Goal: Task Accomplishment & Management: Manage account settings

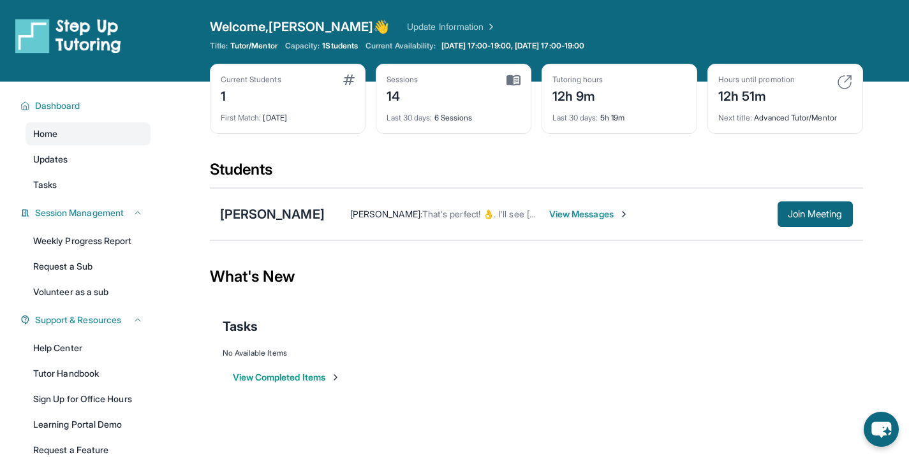
click at [686, 75] on img at bounding box center [686, 75] width 0 height 0
click at [513, 177] on div "Students" at bounding box center [536, 173] width 653 height 28
click at [95, 240] on link "Weekly Progress Report" at bounding box center [88, 241] width 125 height 23
click at [598, 135] on div "Current Students 1 First Match : [DATE] Sessions 14 Last 30 days : 6 Sessions T…" at bounding box center [536, 112] width 653 height 96
click at [679, 83] on img at bounding box center [678, 82] width 15 height 15
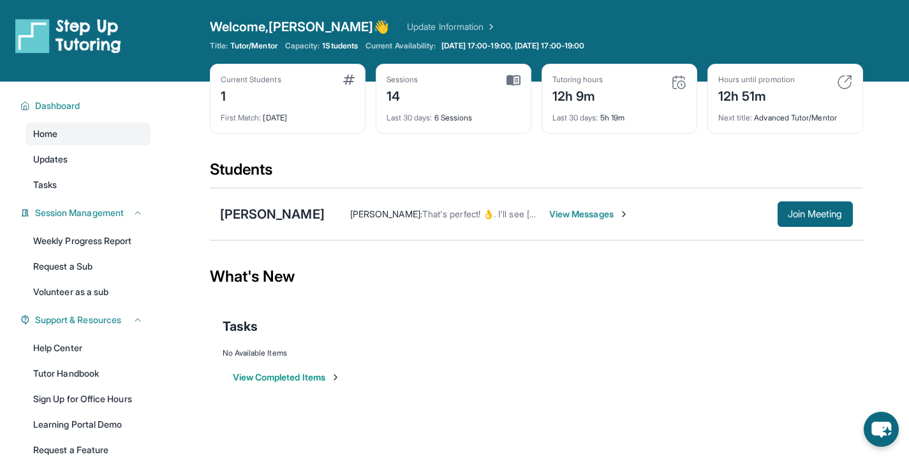
drag, startPoint x: 651, startPoint y: 87, endPoint x: 634, endPoint y: 91, distance: 16.9
click at [648, 86] on div "Tutoring hours 12h 9m" at bounding box center [619, 90] width 134 height 31
click at [607, 109] on div "Last 30 days : 5h 19m" at bounding box center [619, 114] width 134 height 18
click at [592, 98] on div "12h 9m" at bounding box center [577, 95] width 51 height 20
click at [568, 95] on div "12h 9m" at bounding box center [577, 95] width 51 height 20
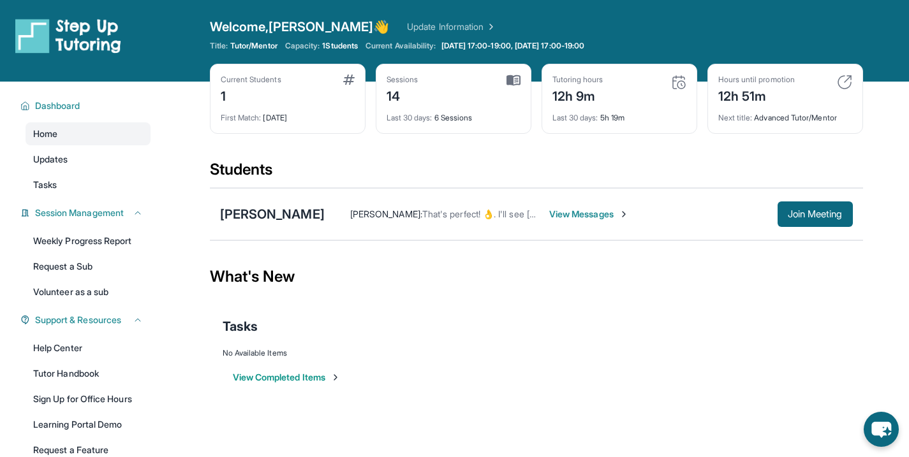
click at [550, 80] on div "Tutoring hours 12h 9m Last 30 days : 5h 19m" at bounding box center [619, 99] width 156 height 70
click at [640, 67] on div "Tutoring hours 12h 9m Last 30 days : 5h 19m" at bounding box center [619, 99] width 156 height 70
click at [82, 182] on link "Tasks" at bounding box center [88, 184] width 125 height 23
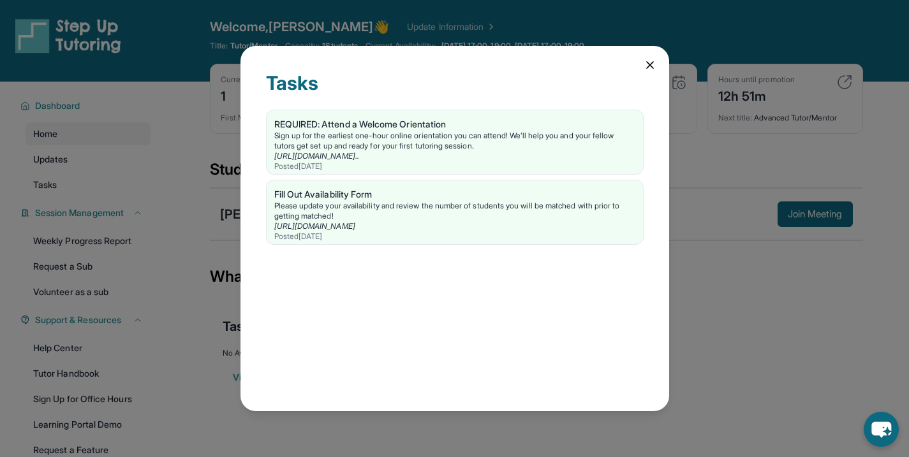
click at [217, 171] on div "Tasks REQUIRED: Attend a Welcome Orientation Sign up for the earliest one-hour …" at bounding box center [454, 228] width 909 height 457
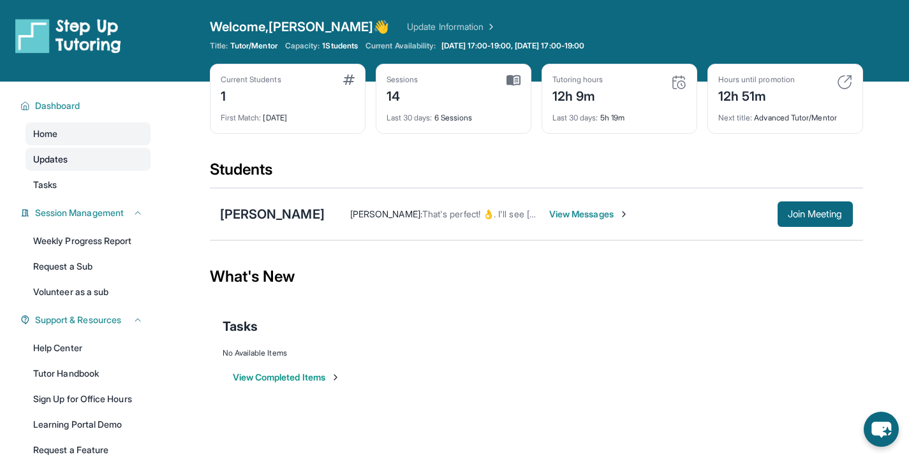
click at [95, 158] on link "Updates" at bounding box center [88, 159] width 125 height 23
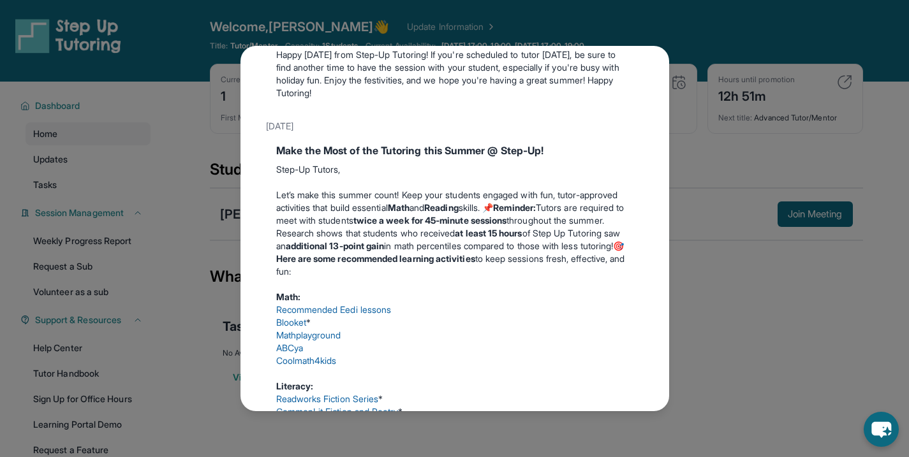
scroll to position [263, 0]
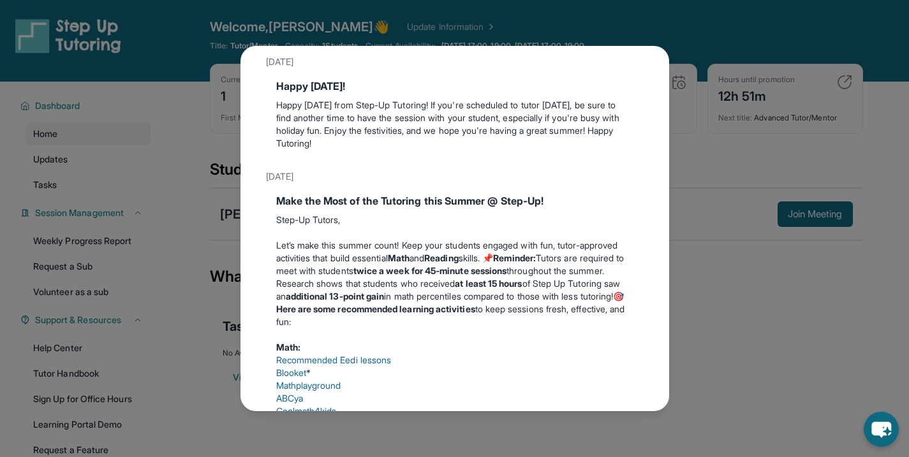
click at [695, 94] on div "Updates [DATE] 📢 Exciting Fall 2025 Updates from Step Up Tutoring! We’ve got im…" at bounding box center [454, 228] width 909 height 457
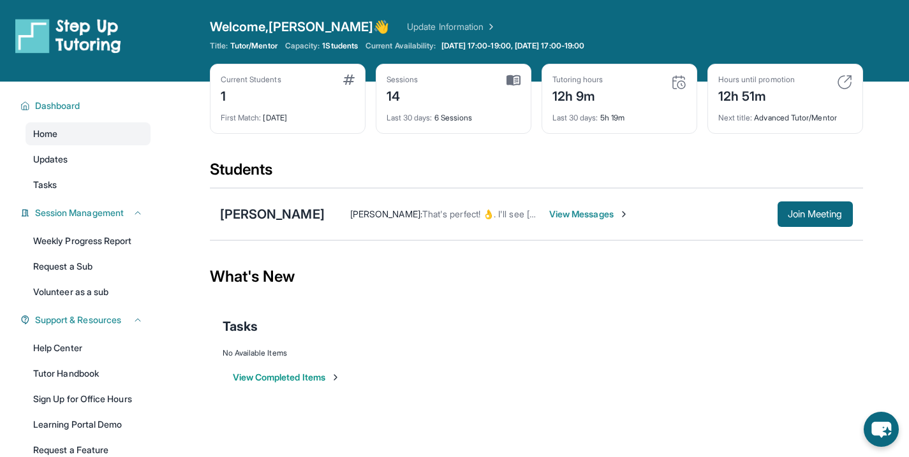
click at [437, 105] on div "Last 30 days : 6 Sessions" at bounding box center [454, 114] width 134 height 18
click at [470, 88] on div "Sessions 14" at bounding box center [454, 90] width 134 height 31
click at [802, 225] on button "Join Meeting" at bounding box center [814, 215] width 75 height 26
click at [806, 213] on span "Join Meeting" at bounding box center [815, 214] width 55 height 8
click at [517, 78] on img at bounding box center [513, 80] width 14 height 11
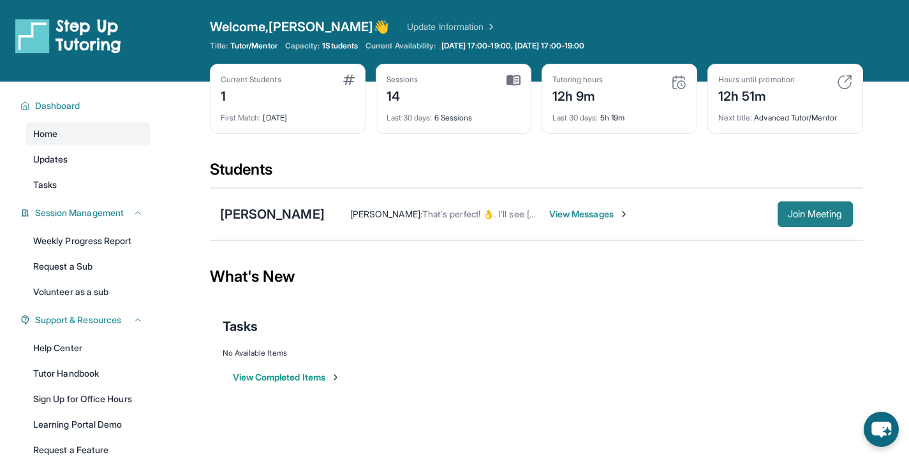
click at [811, 223] on button "Join Meeting" at bounding box center [814, 215] width 75 height 26
click at [839, 77] on img at bounding box center [844, 82] width 15 height 15
click at [578, 106] on div "Last 30 days : 5h 19m" at bounding box center [619, 114] width 134 height 18
click at [615, 83] on div "Tutoring hours 12h 9m" at bounding box center [619, 90] width 134 height 31
click at [396, 100] on div "14" at bounding box center [403, 95] width 32 height 20
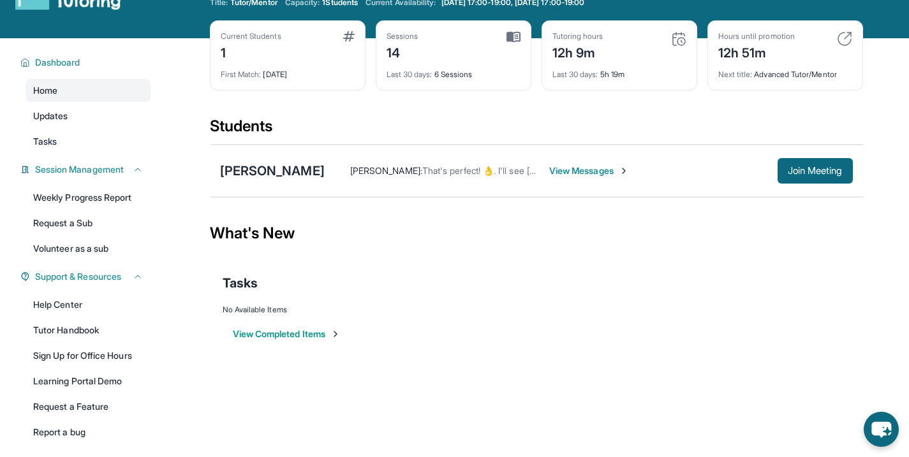
scroll to position [0, 0]
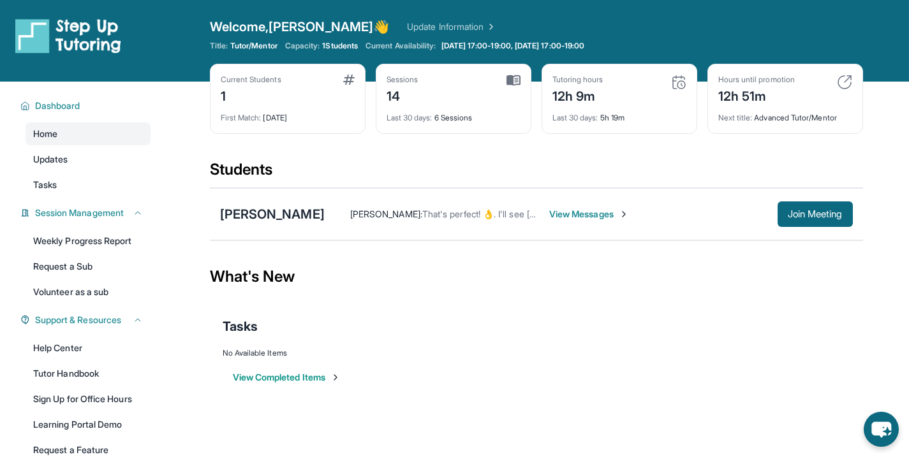
click at [407, 23] on link "Update Information" at bounding box center [451, 26] width 89 height 13
